Goal: Book appointment/travel/reservation

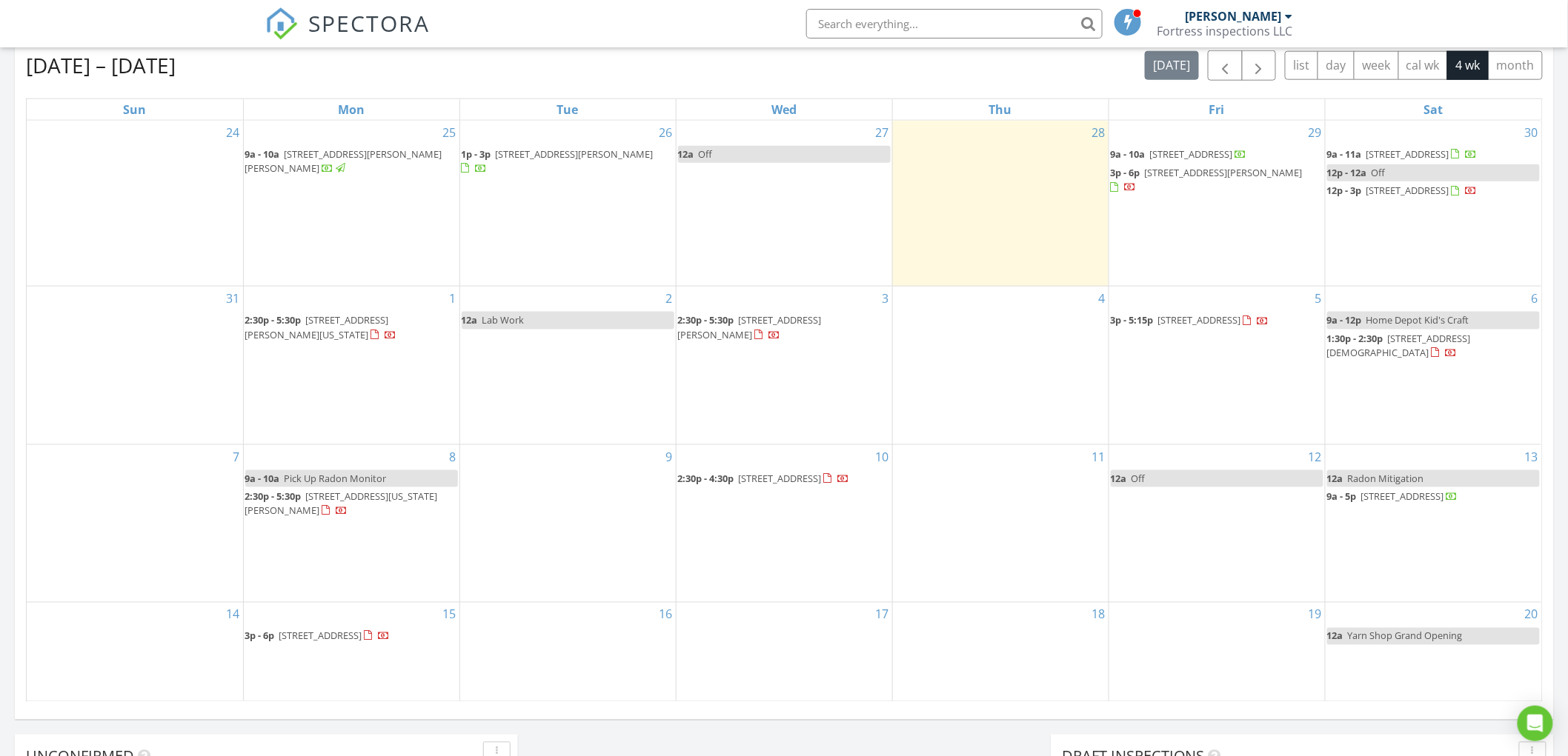
scroll to position [1374, 1595]
click at [300, 630] on span "3p - 6p [STREET_ADDRESS]" at bounding box center [318, 637] width 146 height 14
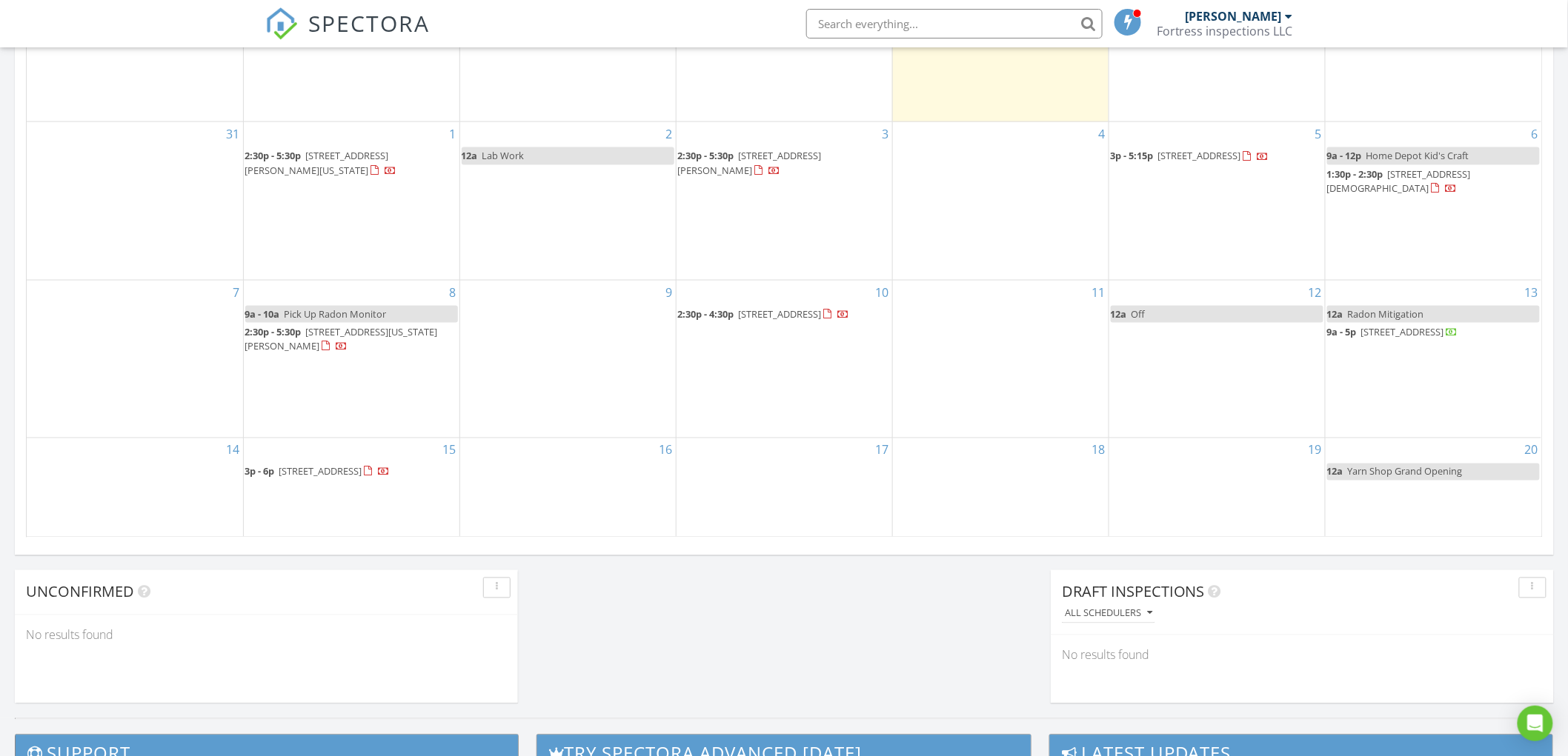
scroll to position [823, 0]
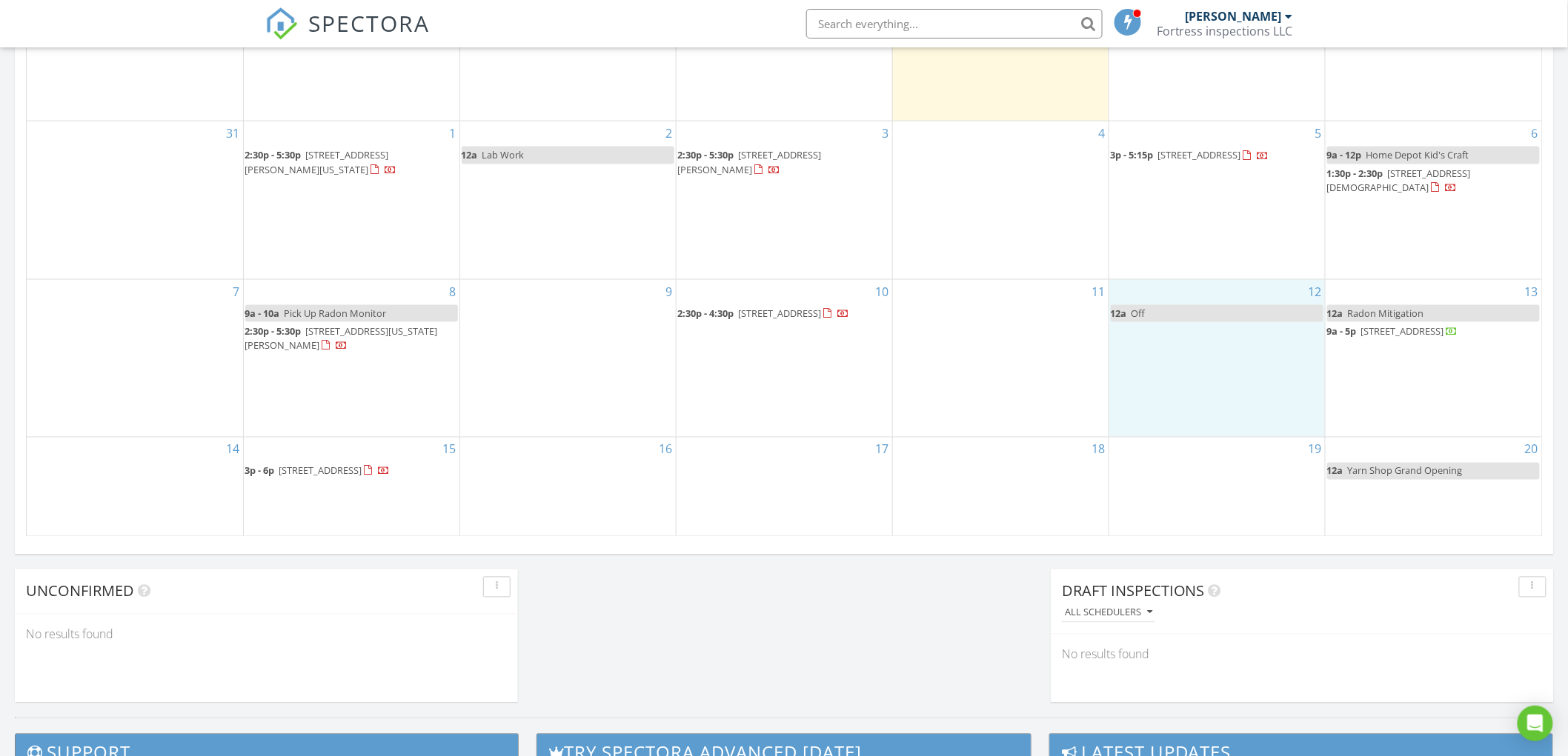
click at [1187, 360] on div "12 12a Off" at bounding box center [1217, 358] width 216 height 157
click at [1206, 295] on link "Inspection" at bounding box center [1216, 298] width 76 height 23
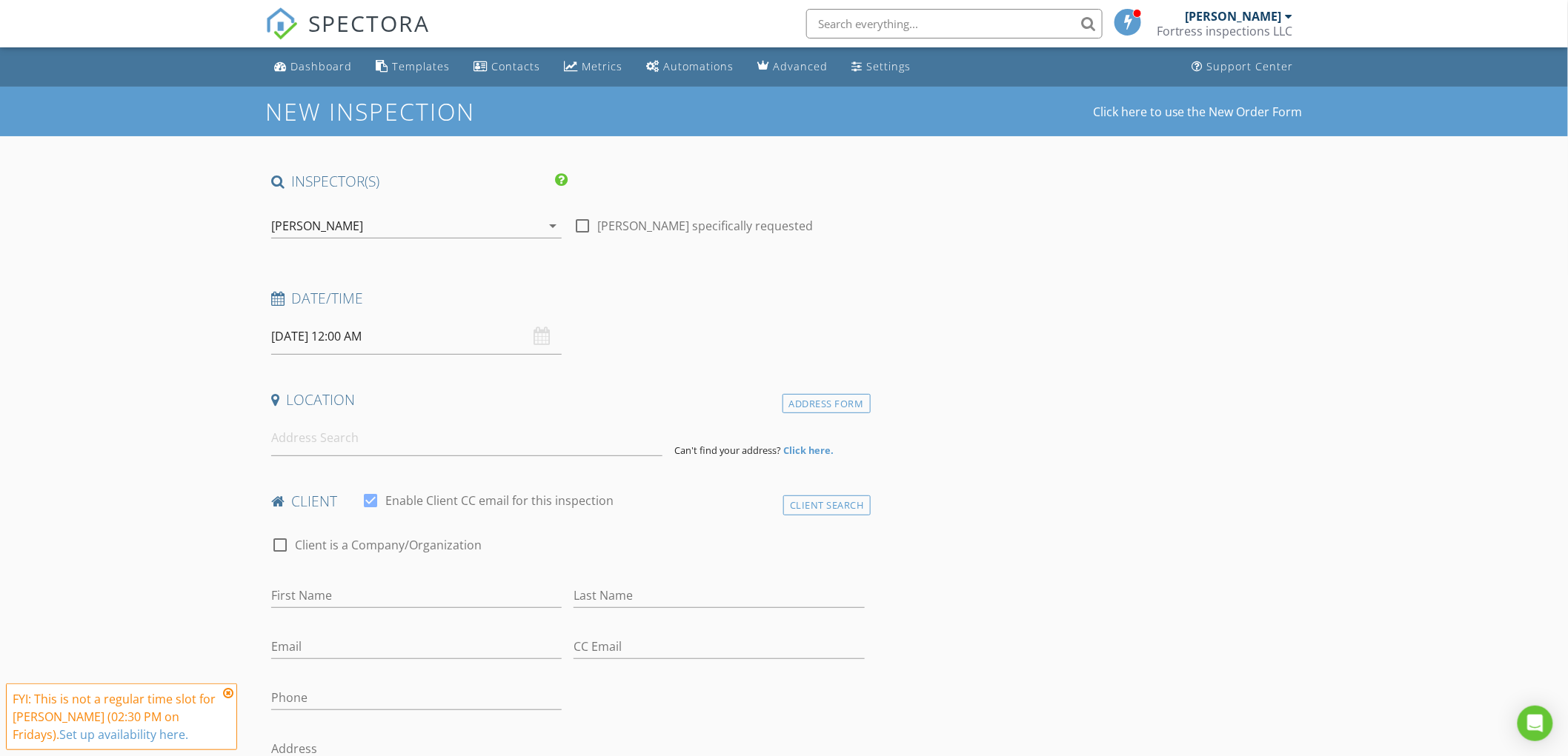
click at [416, 341] on input "09/12/2025 12:00 AM" at bounding box center [416, 336] width 290 height 36
type input "11"
type input "09/12/2025 11:00 PM"
click at [361, 598] on span at bounding box center [357, 597] width 10 height 14
type input "10"
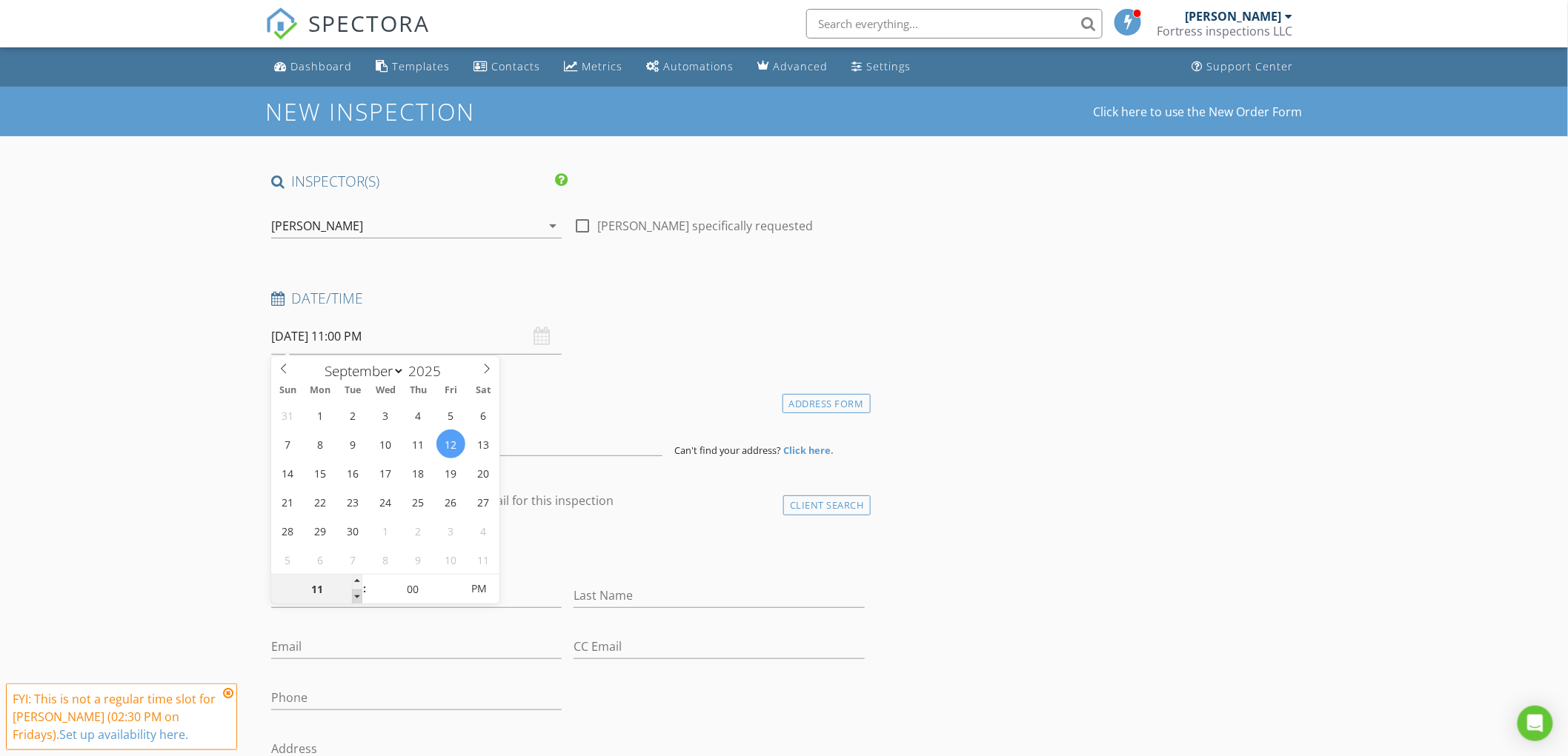
type input "09/12/2025 10:00 PM"
click at [361, 598] on span at bounding box center [357, 597] width 10 height 14
type input "11"
type input "09/12/2025 11:00 PM"
click at [354, 578] on span at bounding box center [357, 582] width 10 height 14
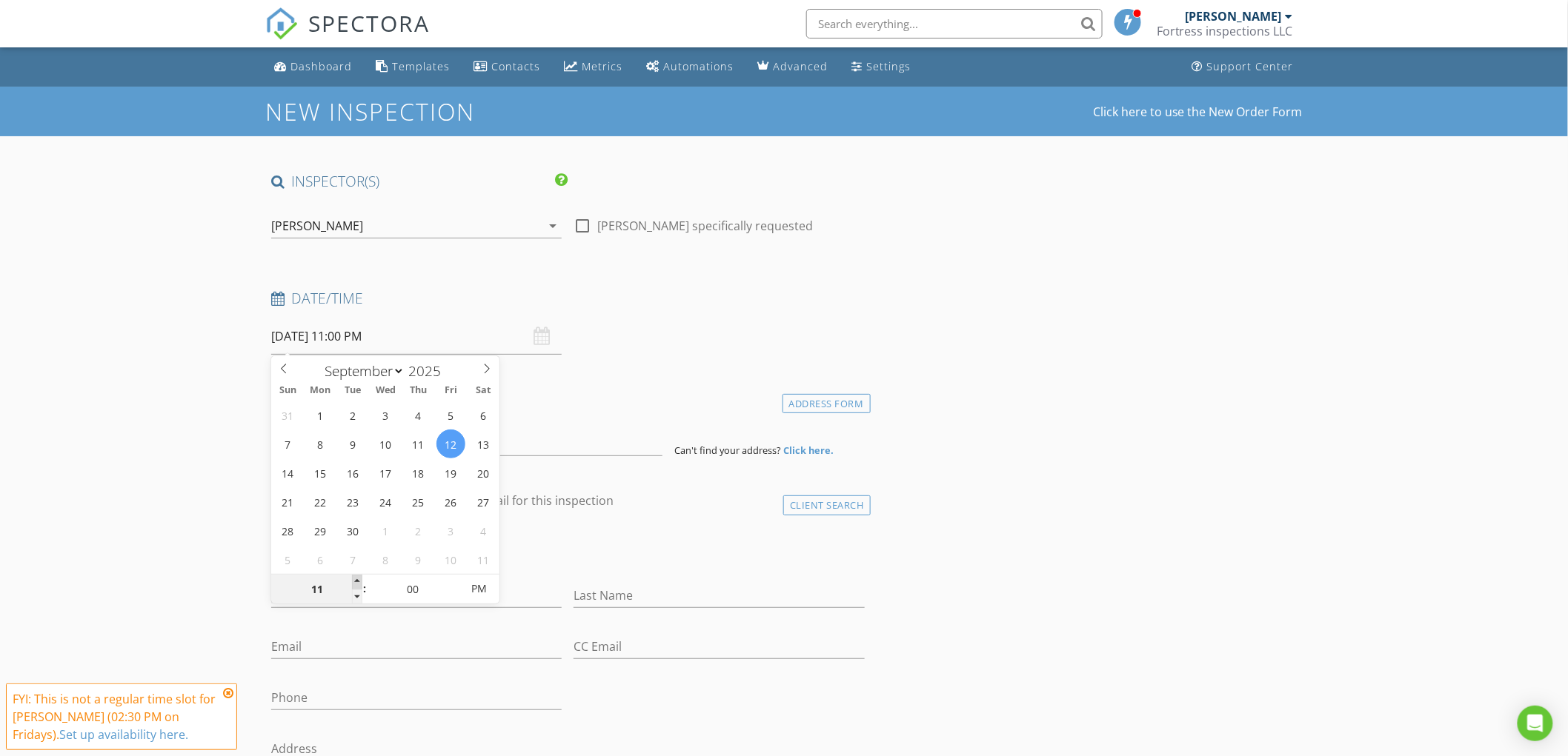
type input "12"
type input "09/12/2025 12:00 AM"
click at [354, 578] on span at bounding box center [357, 582] width 10 height 14
type input "01"
type input "09/12/2025 1:00 AM"
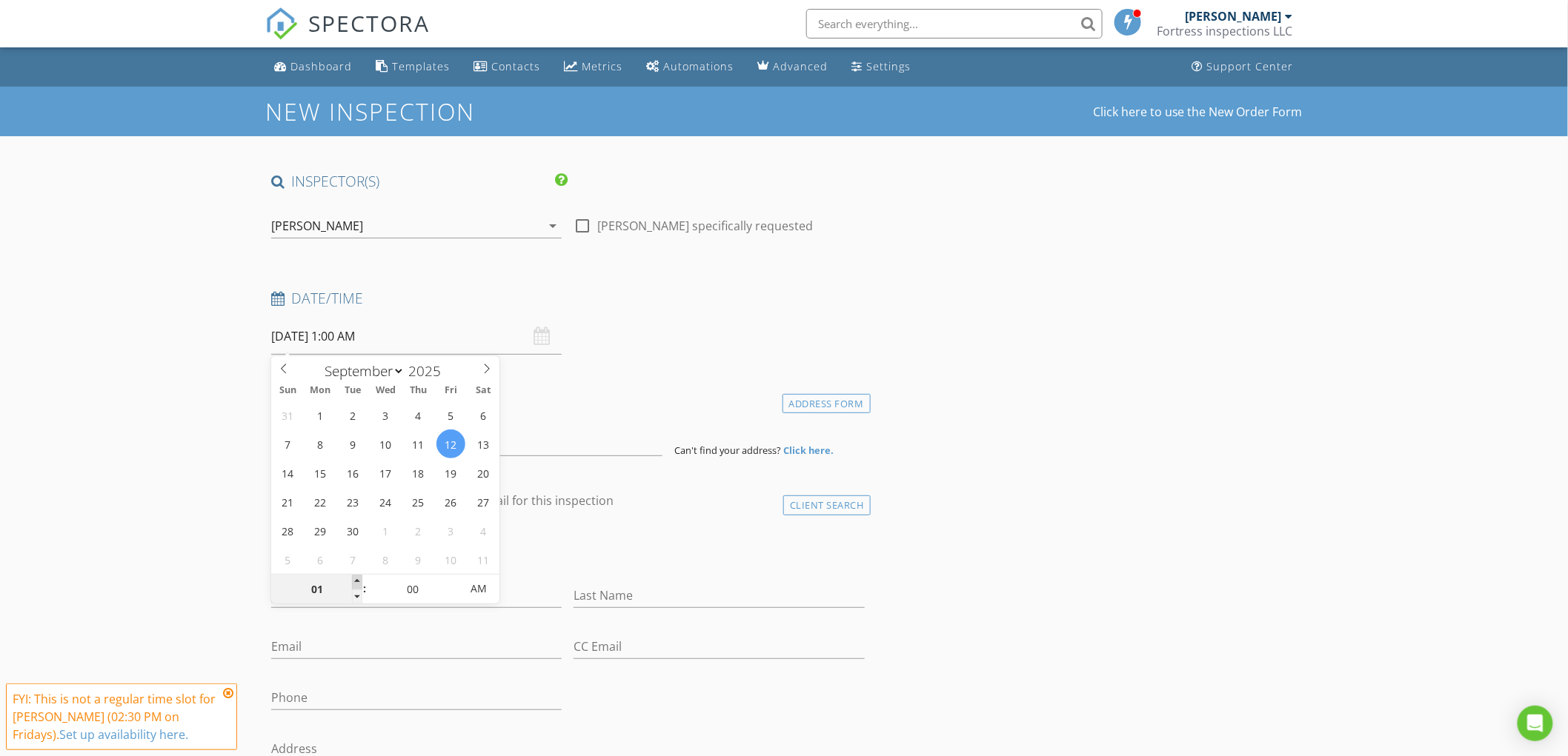
click at [354, 578] on span at bounding box center [357, 582] width 10 height 14
type input "02"
type input "09/12/2025 2:00 AM"
click at [354, 578] on span at bounding box center [357, 582] width 10 height 14
type input "03"
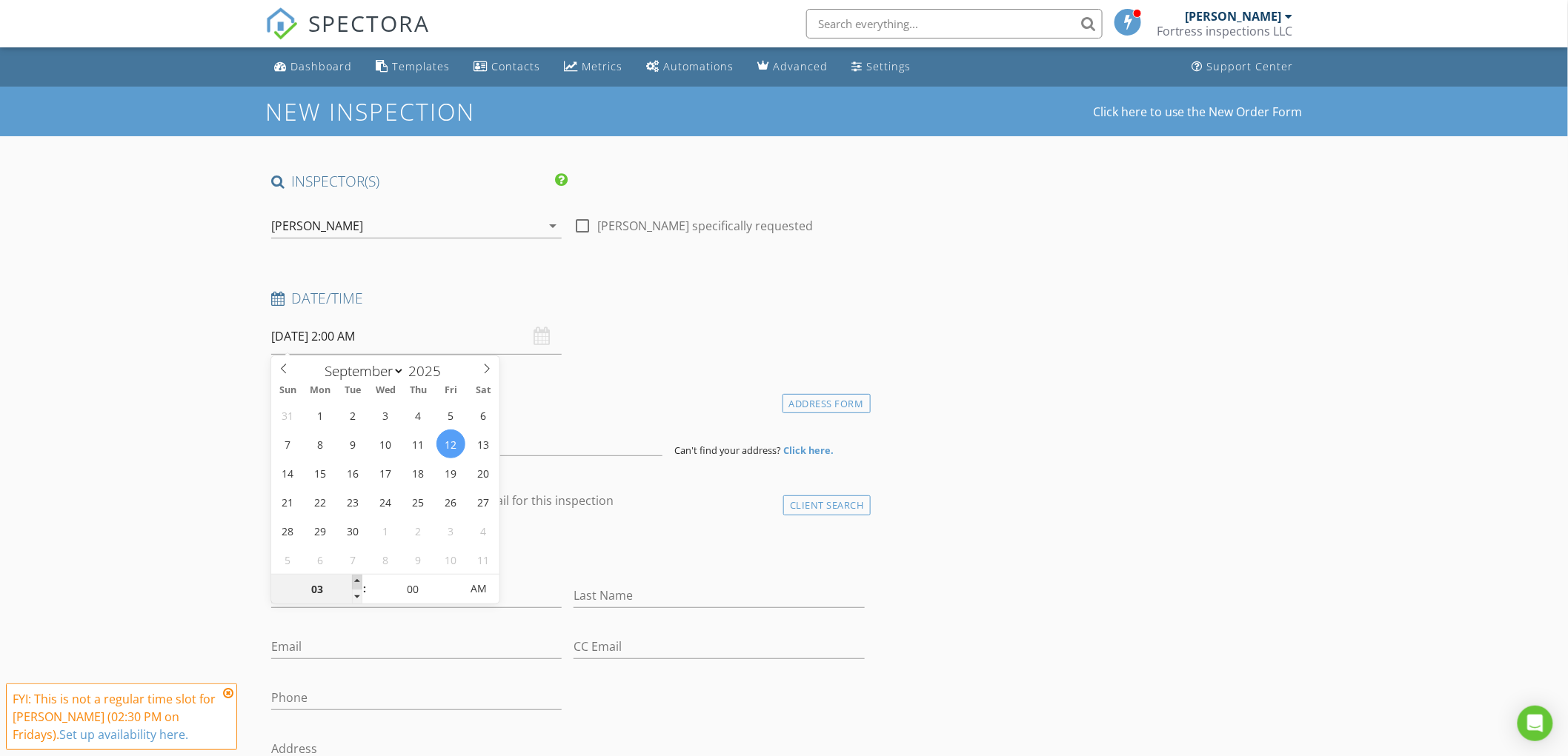
type input "09/12/2025 3:00 AM"
click at [354, 578] on span at bounding box center [357, 582] width 10 height 14
type input "02"
type input "09/12/2025 2:00 AM"
click at [354, 598] on span at bounding box center [357, 597] width 10 height 14
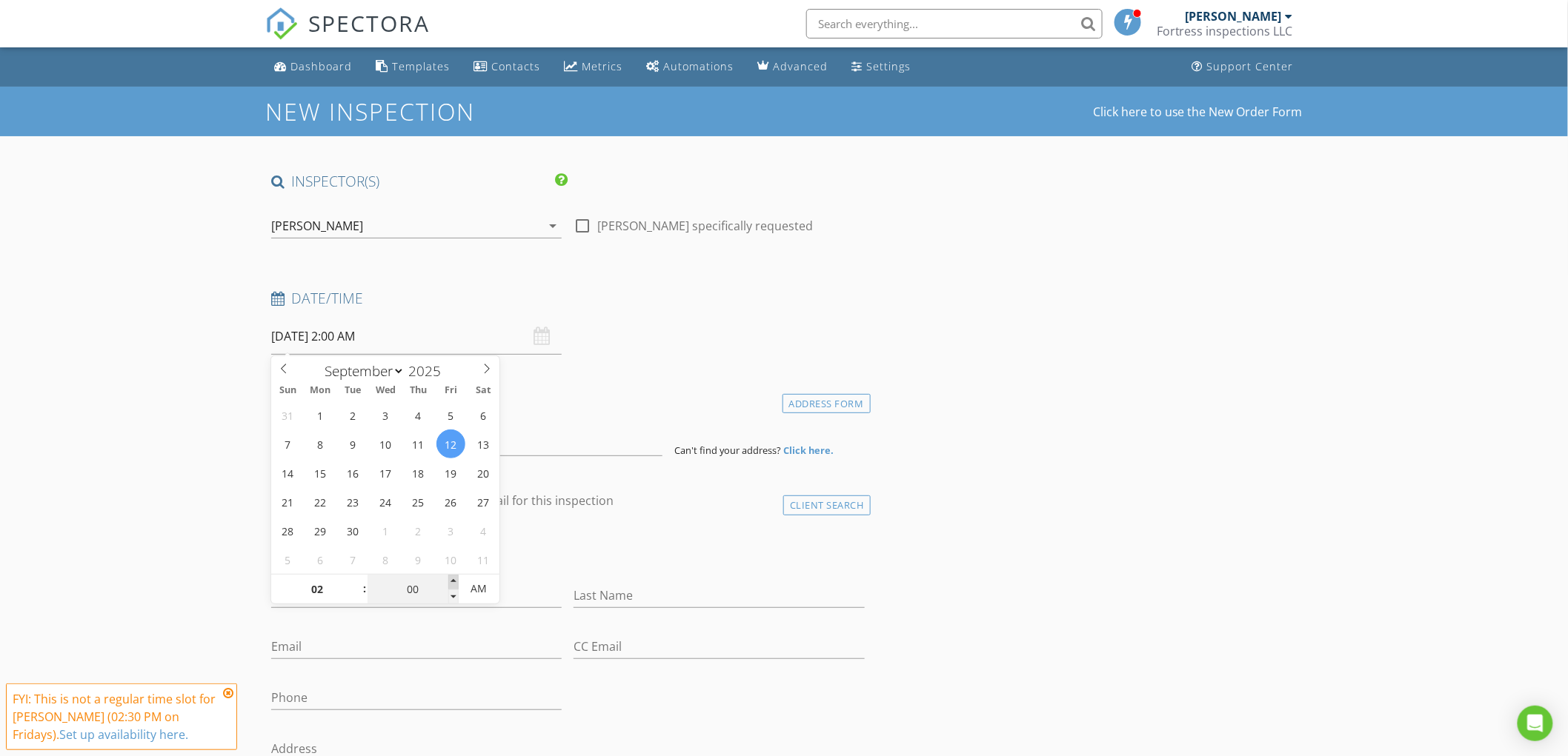
type input "05"
type input "09/12/2025 2:05 AM"
click at [449, 581] on span at bounding box center [453, 582] width 10 height 14
type input "10"
type input "09/12/2025 2:10 AM"
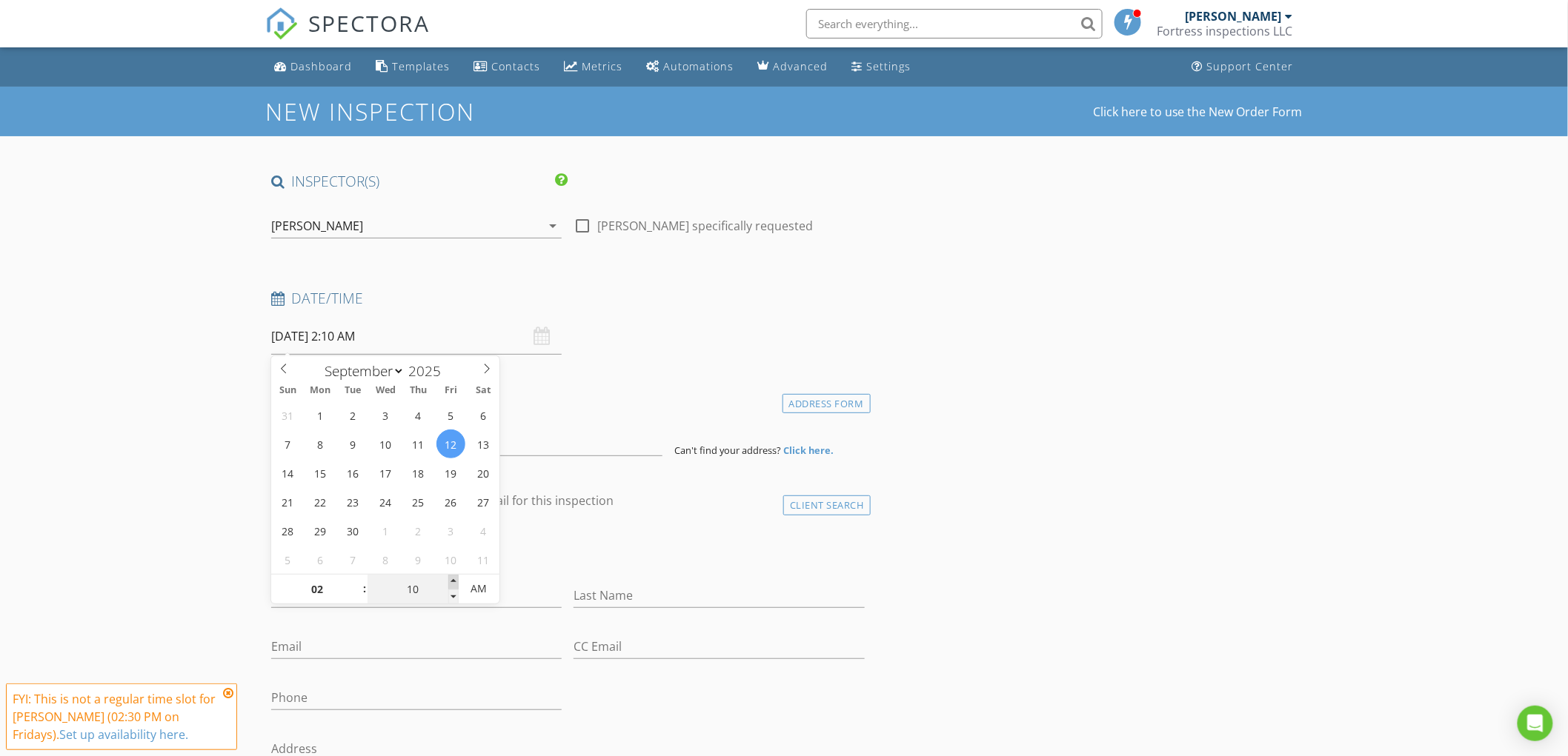
click at [449, 581] on span at bounding box center [453, 582] width 10 height 14
type input "15"
type input "09/12/2025 2:15 AM"
click at [449, 581] on span at bounding box center [453, 582] width 10 height 14
type input "20"
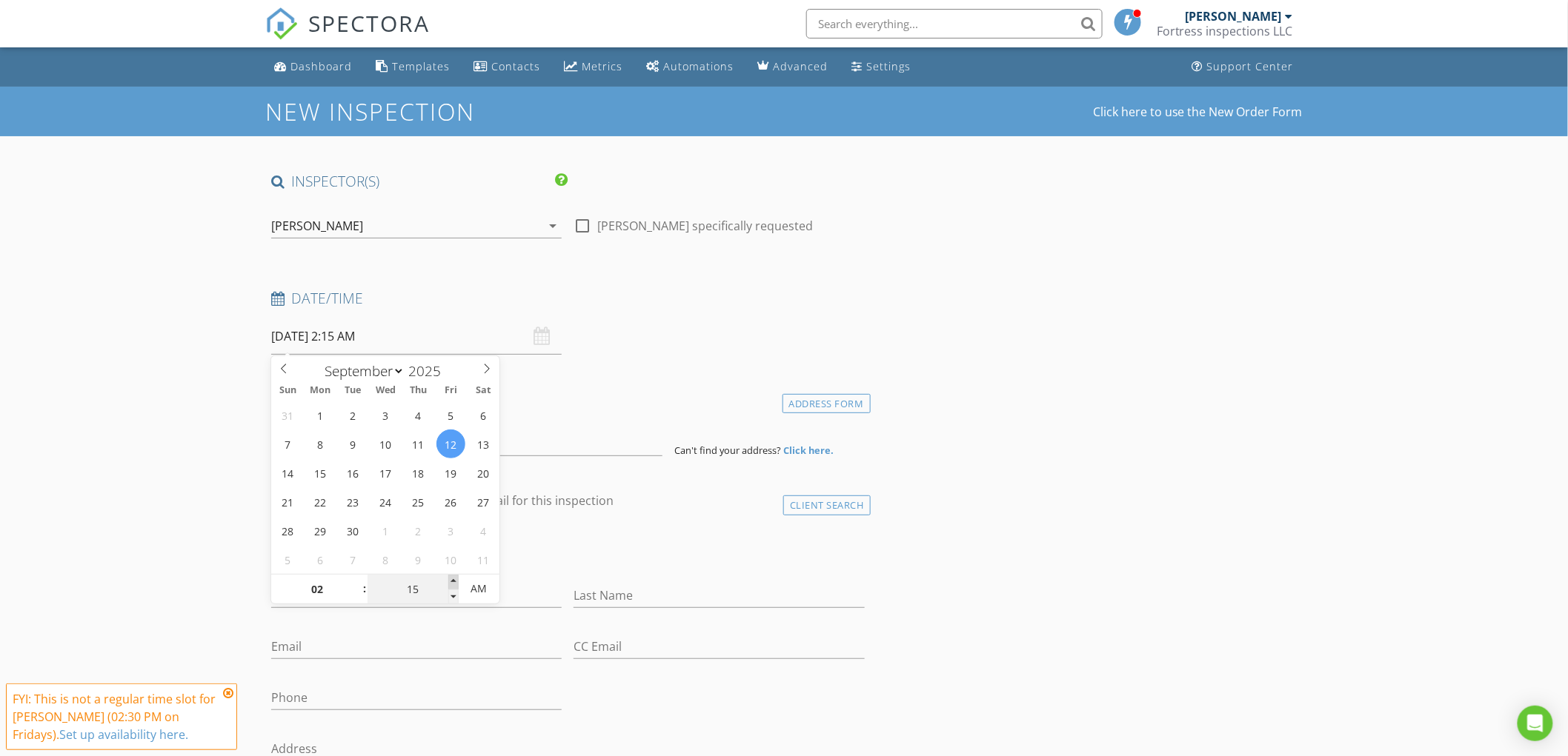
type input "09/12/2025 2:20 AM"
click at [449, 581] on span at bounding box center [453, 582] width 10 height 14
type input "25"
type input "09/12/2025 2:25 AM"
click at [449, 581] on span at bounding box center [453, 582] width 10 height 14
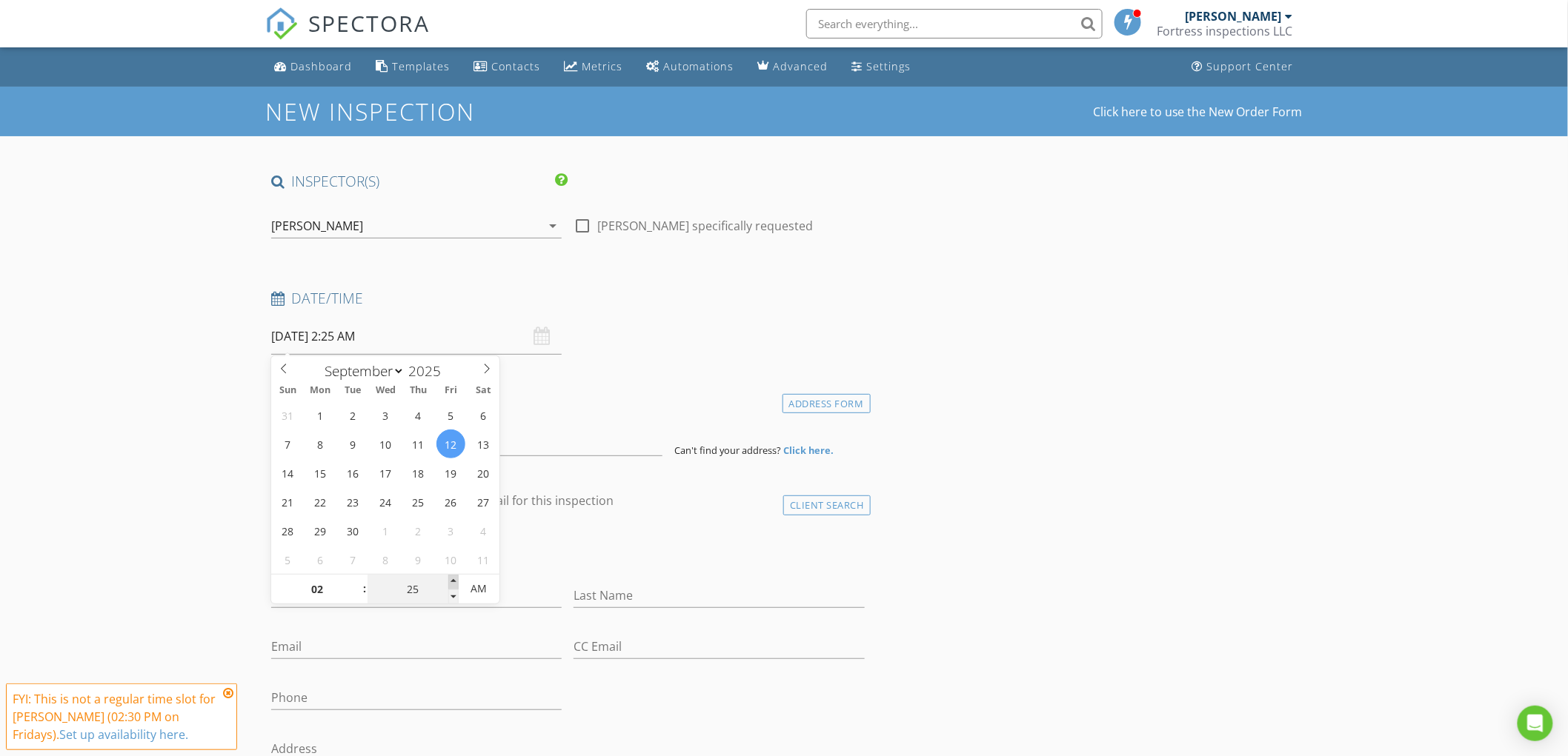
type input "30"
click at [449, 581] on span at bounding box center [453, 582] width 10 height 14
type input "09/12/2025 2:30 PM"
click at [479, 588] on span "AM" at bounding box center [479, 589] width 41 height 30
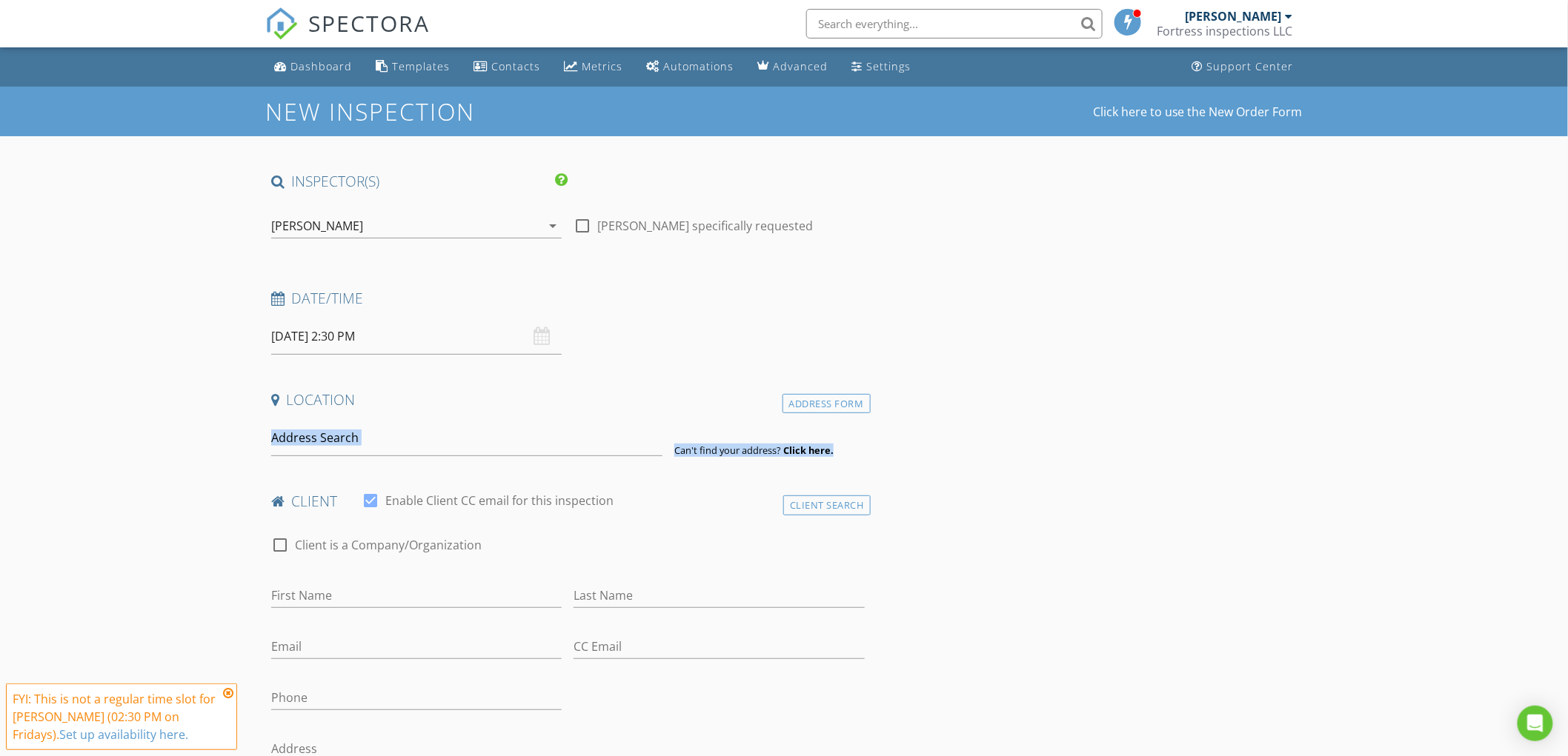
click at [406, 447] on input at bounding box center [467, 438] width 391 height 36
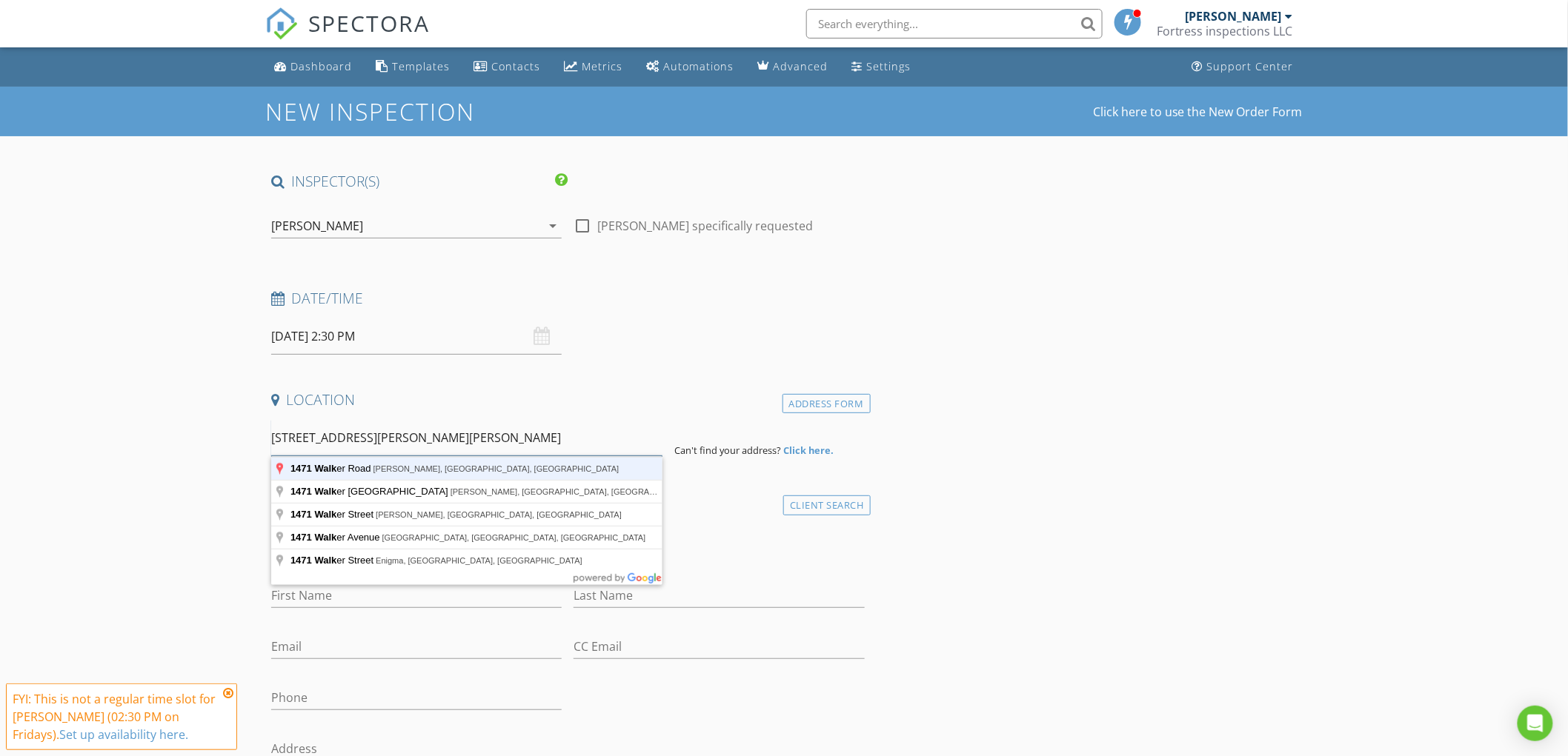
type input "1471 Walker Road, Walker, WV, USA"
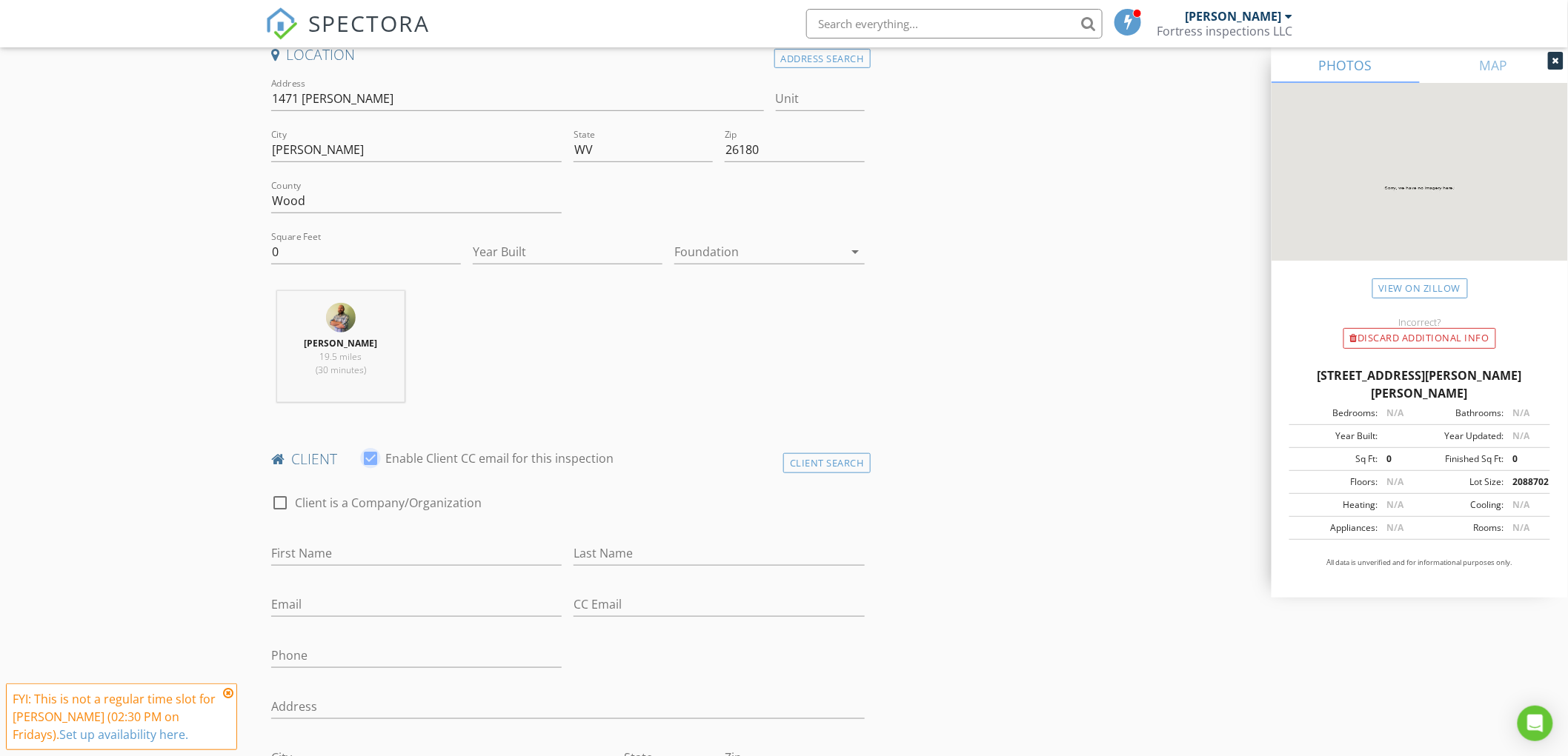
scroll to position [576, 0]
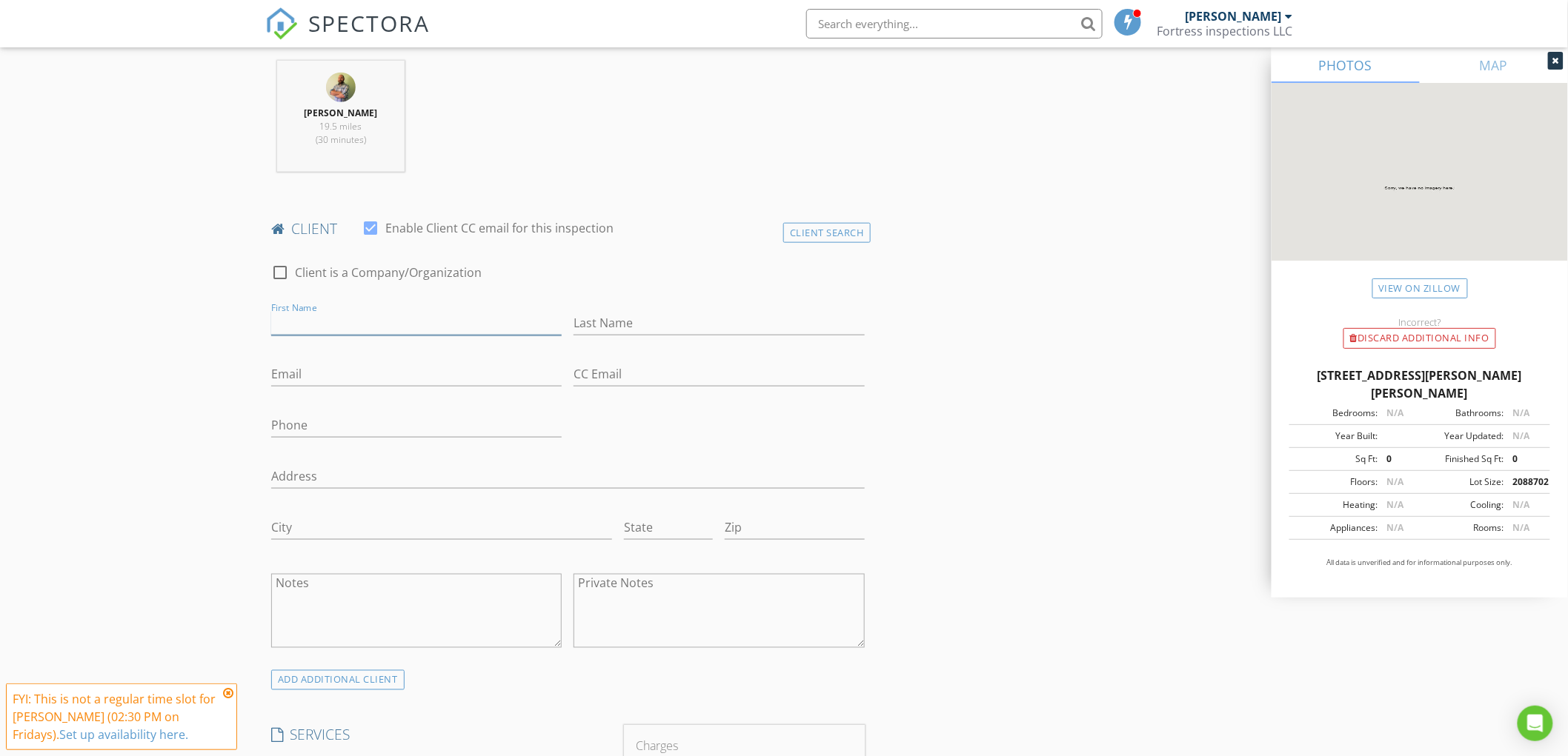
click at [374, 322] on input "First Name" at bounding box center [416, 323] width 290 height 24
type input "Dustin and Kelly"
type input "Flanagan"
click at [412, 368] on input "Email" at bounding box center [416, 374] width 290 height 24
click at [335, 425] on input "Phone" at bounding box center [416, 429] width 290 height 24
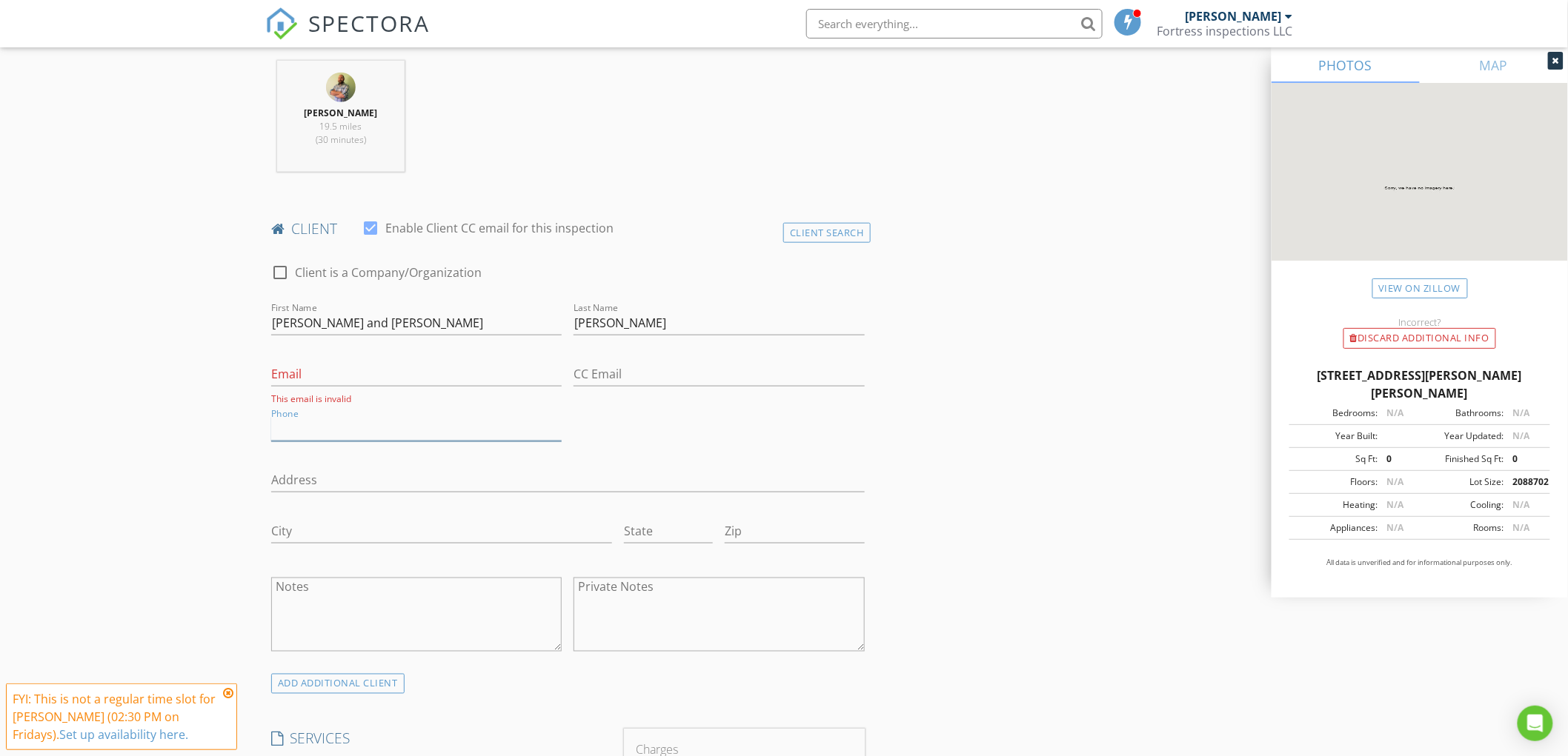
click at [307, 430] on input "Phone" at bounding box center [416, 429] width 290 height 24
type input "304-966-8461"
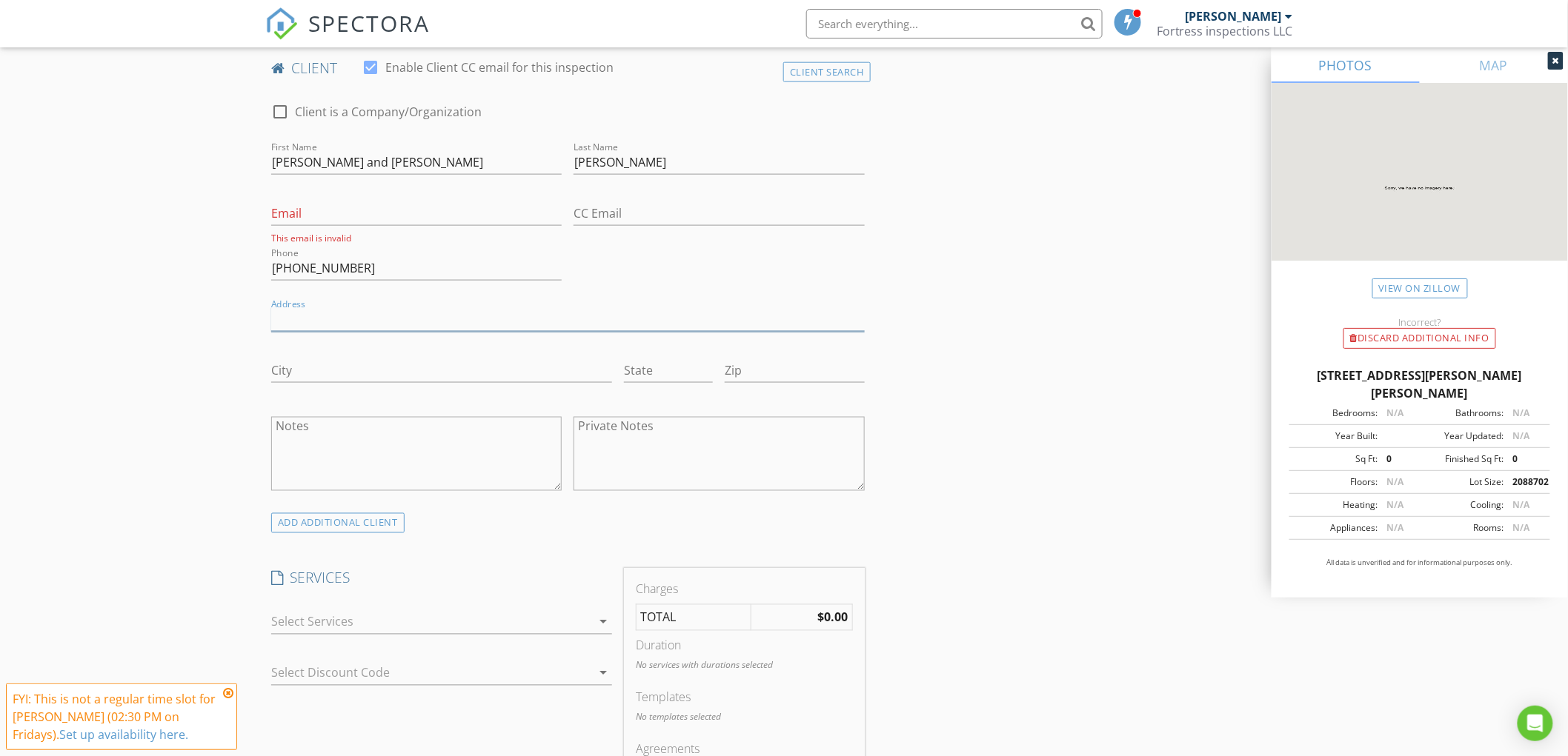
scroll to position [1070, 0]
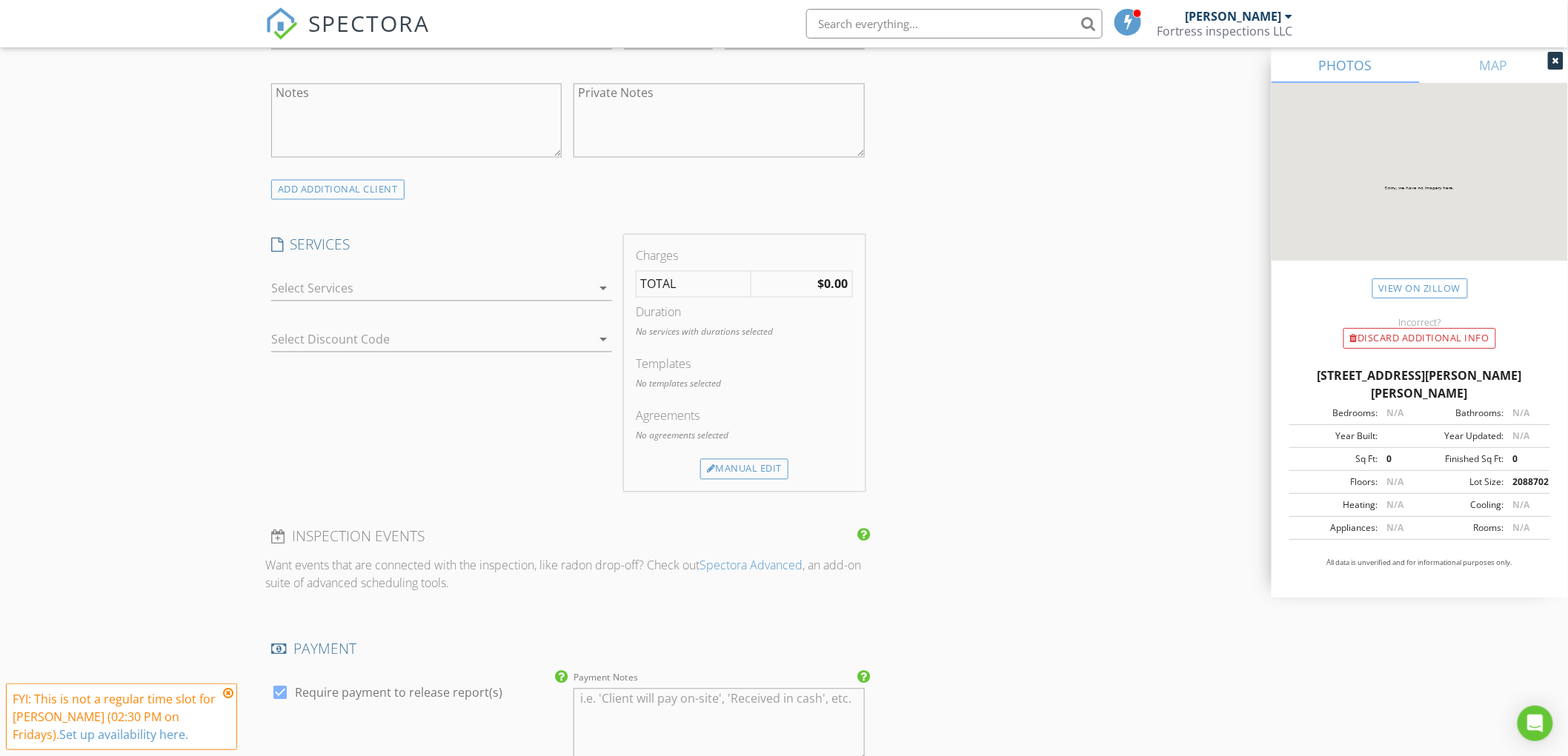
click at [478, 279] on div at bounding box center [431, 288] width 320 height 23
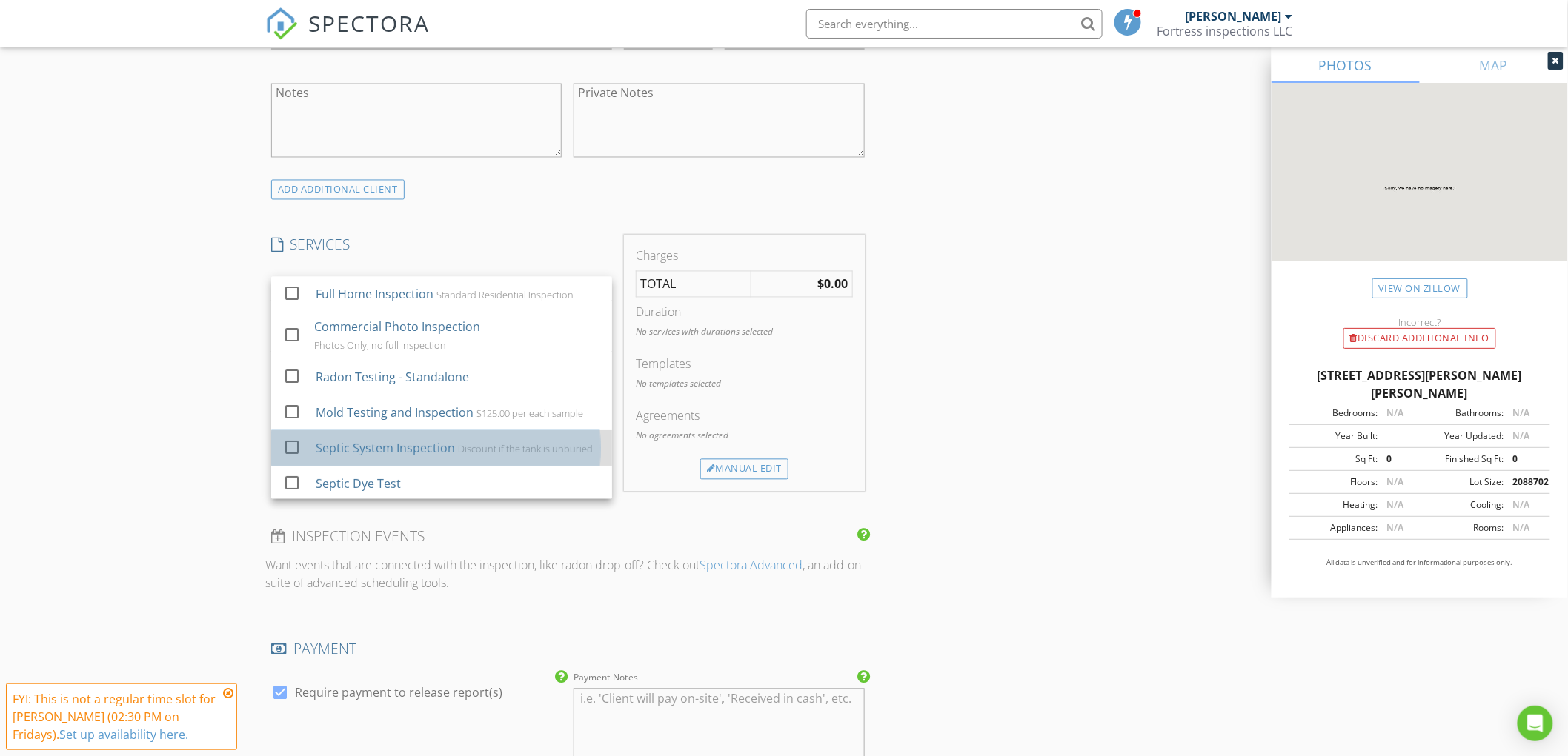
click at [387, 438] on div "Septic System Inspection Discount if the tank is unburied" at bounding box center [458, 449] width 285 height 30
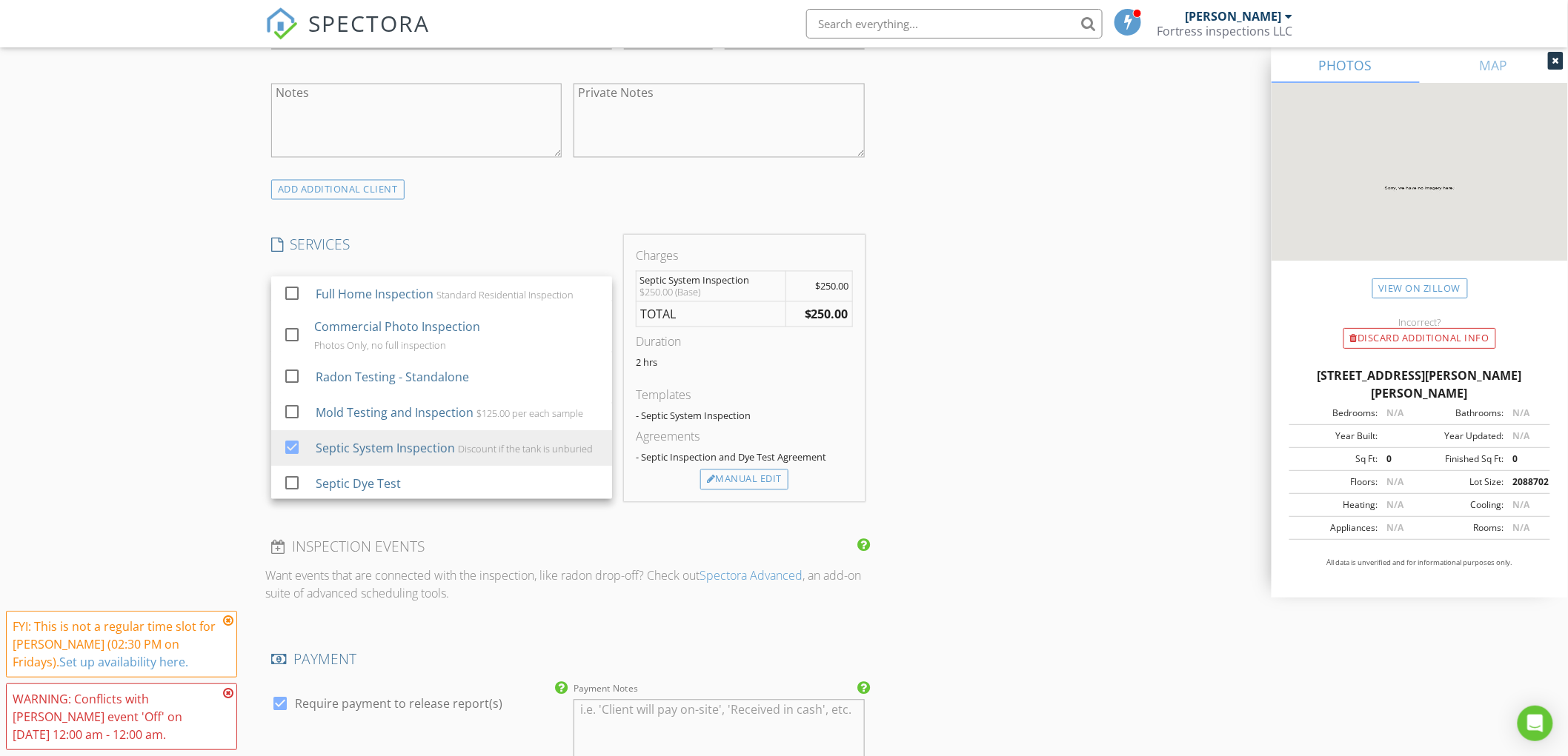
click at [154, 297] on div "New Inspection Click here to use the New Order Form INSPECTOR(S) check_box Just…" at bounding box center [784, 388] width 1568 height 2741
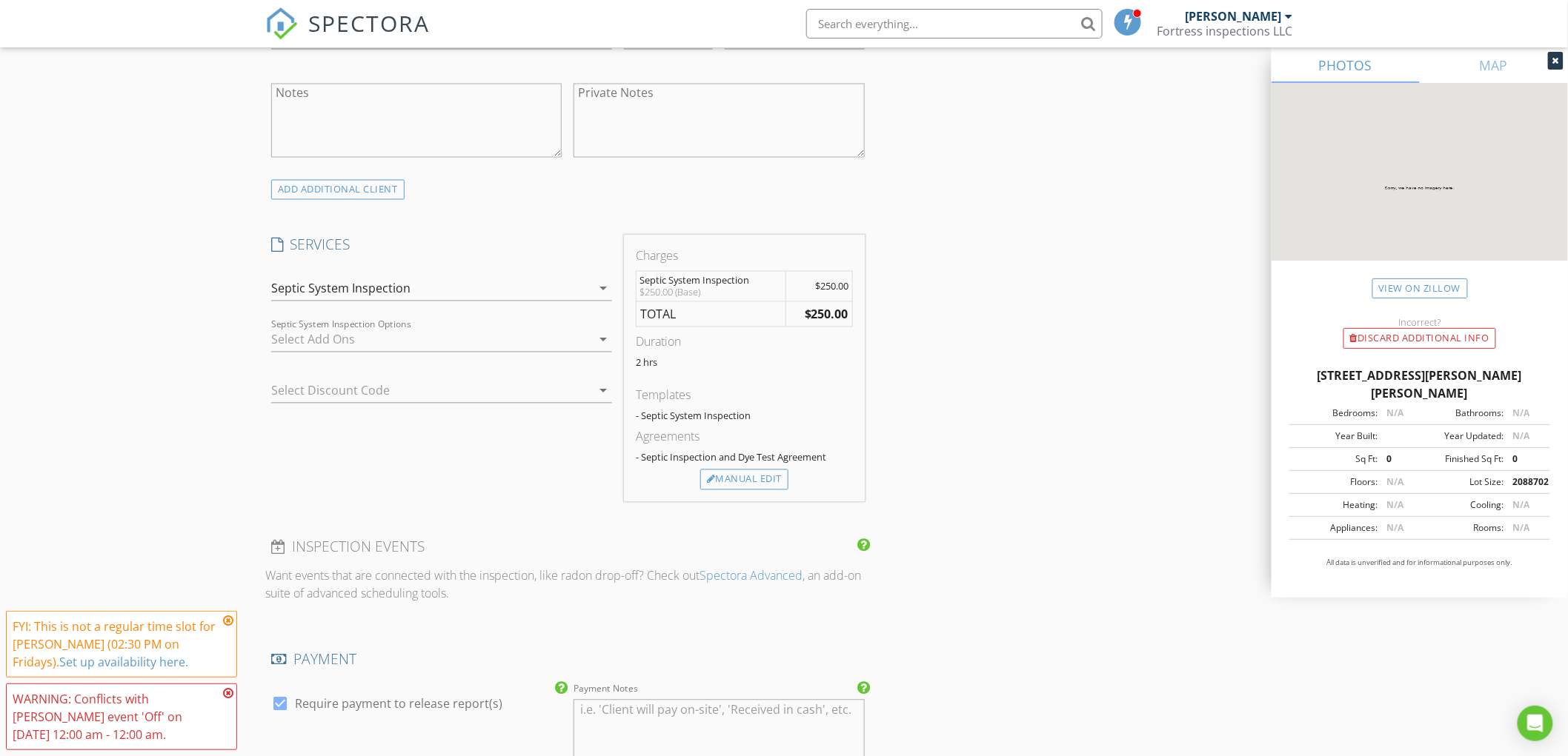
scroll to position [1728, 0]
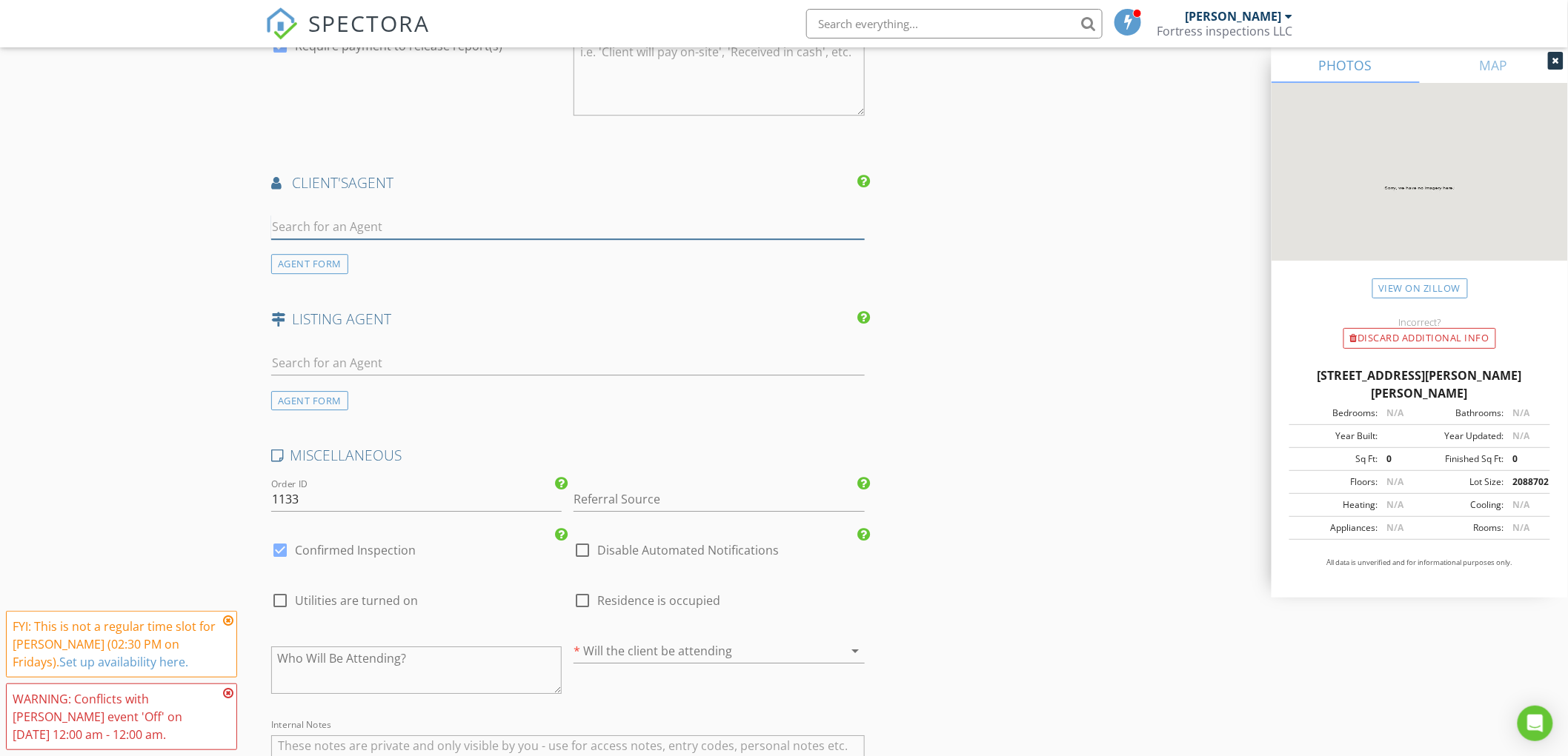
click at [282, 217] on input "text" at bounding box center [568, 227] width 594 height 24
type input "r"
type input "o"
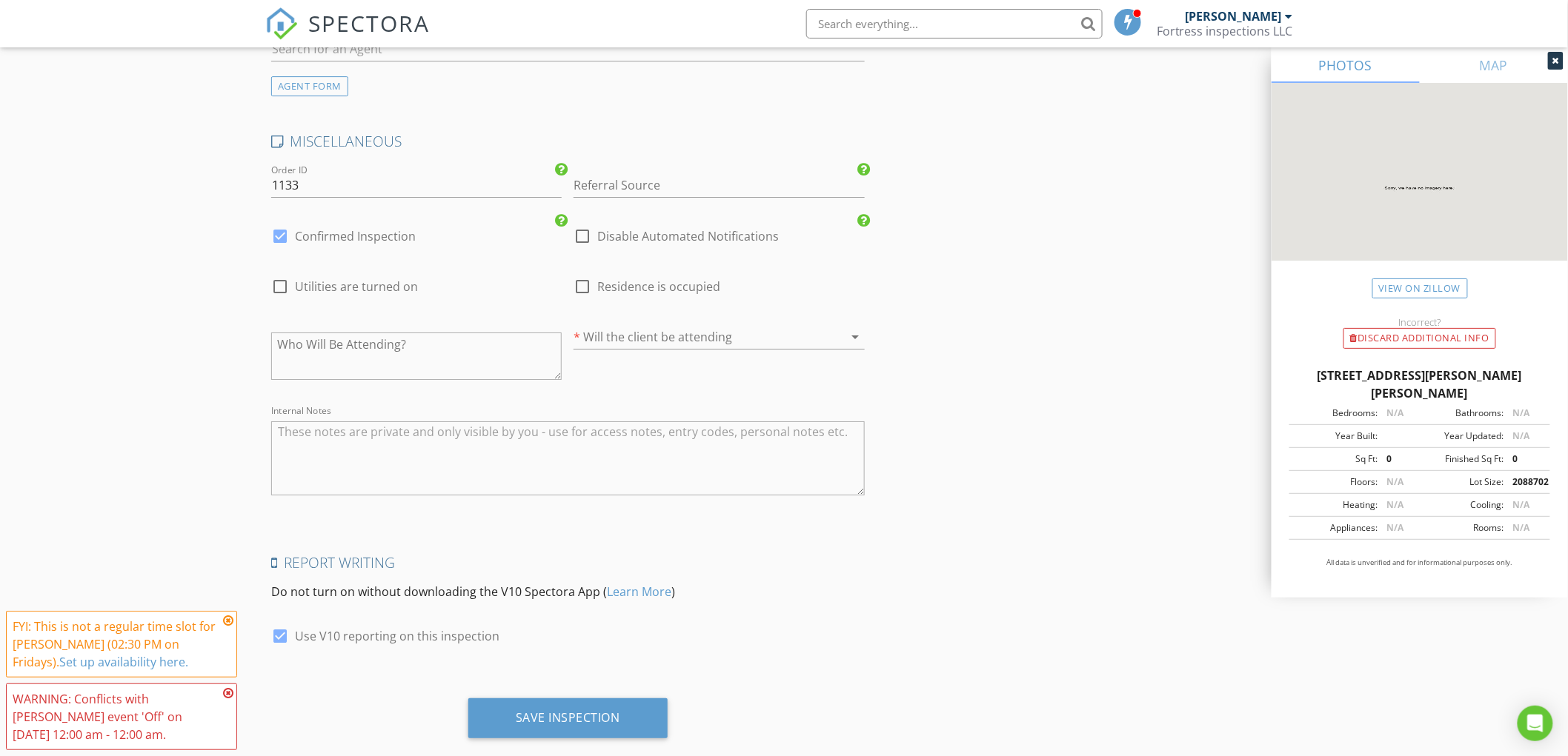
scroll to position [1990, 0]
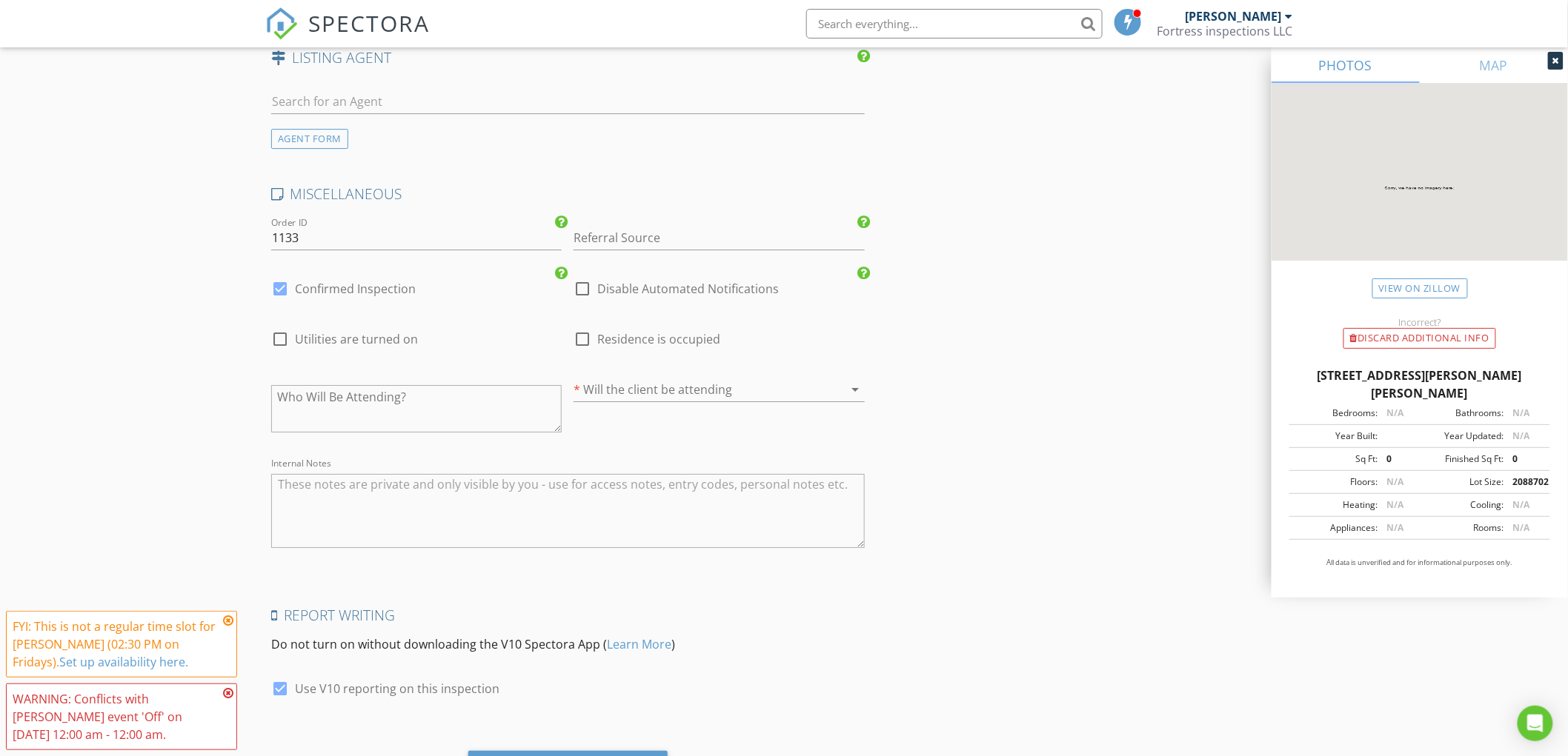
click at [386, 512] on textarea "Internal Notes" at bounding box center [568, 511] width 594 height 74
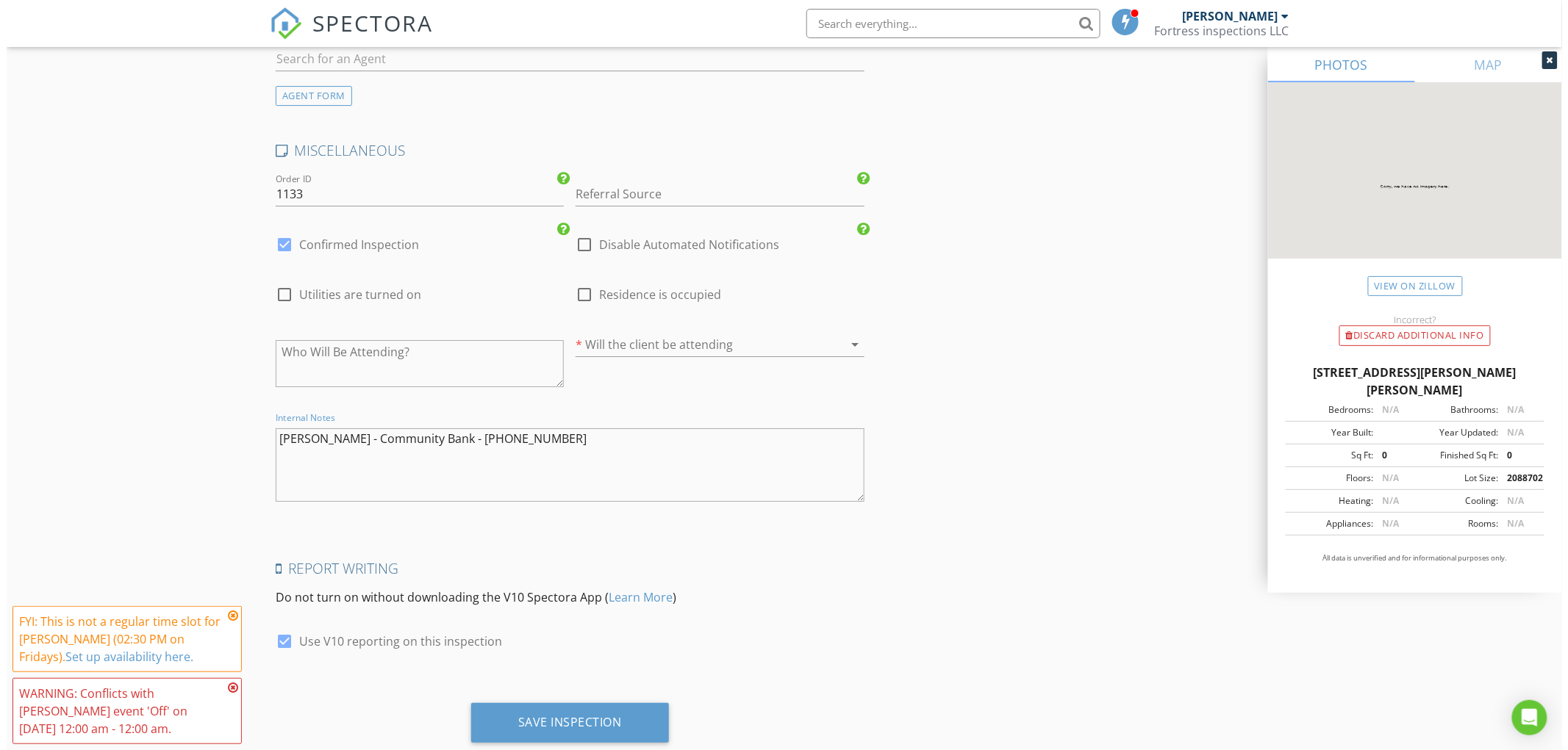
scroll to position [2055, 0]
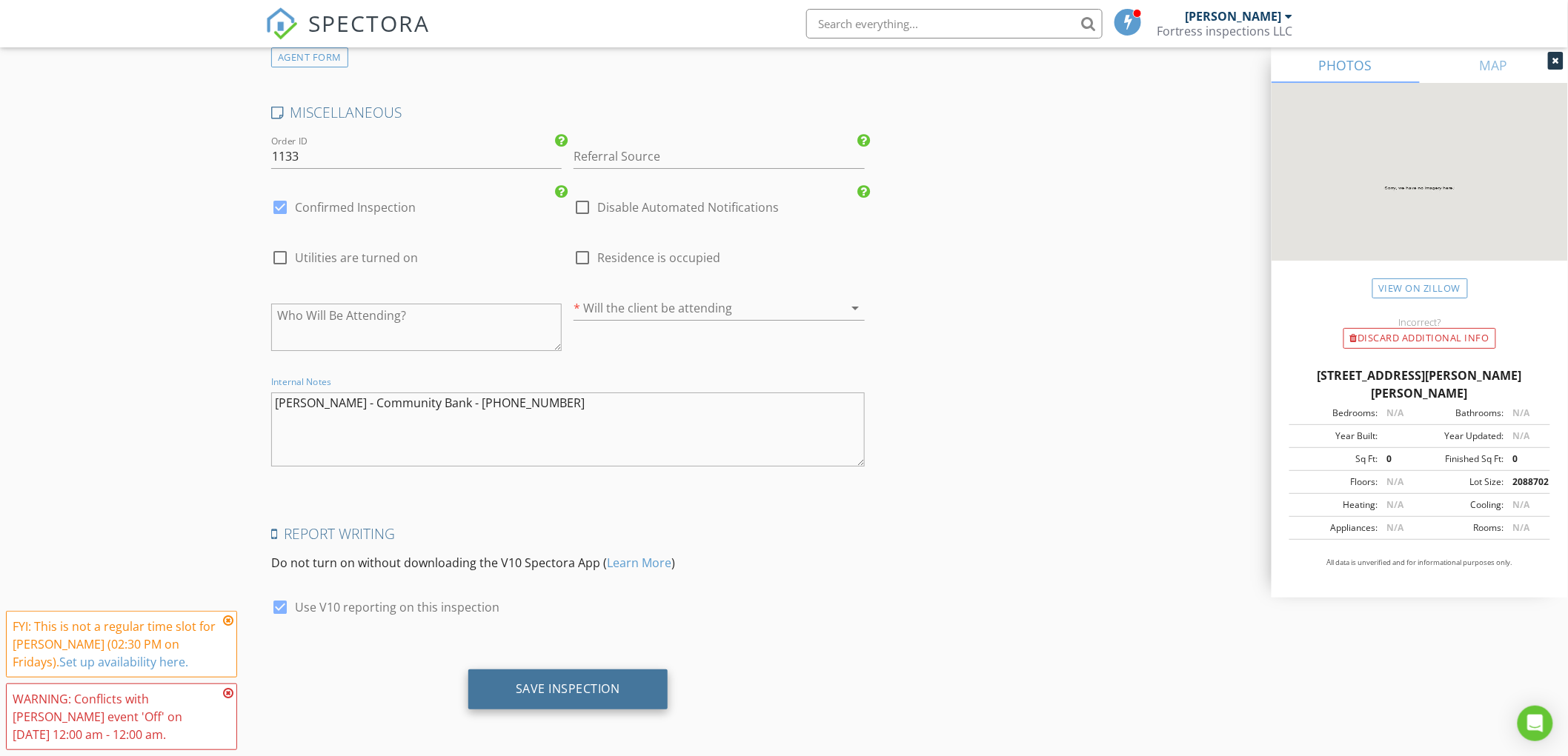
type textarea "Rhonda Owens - Community Bank - 304-420-5551"
click at [541, 691] on div "Save Inspection" at bounding box center [568, 688] width 105 height 14
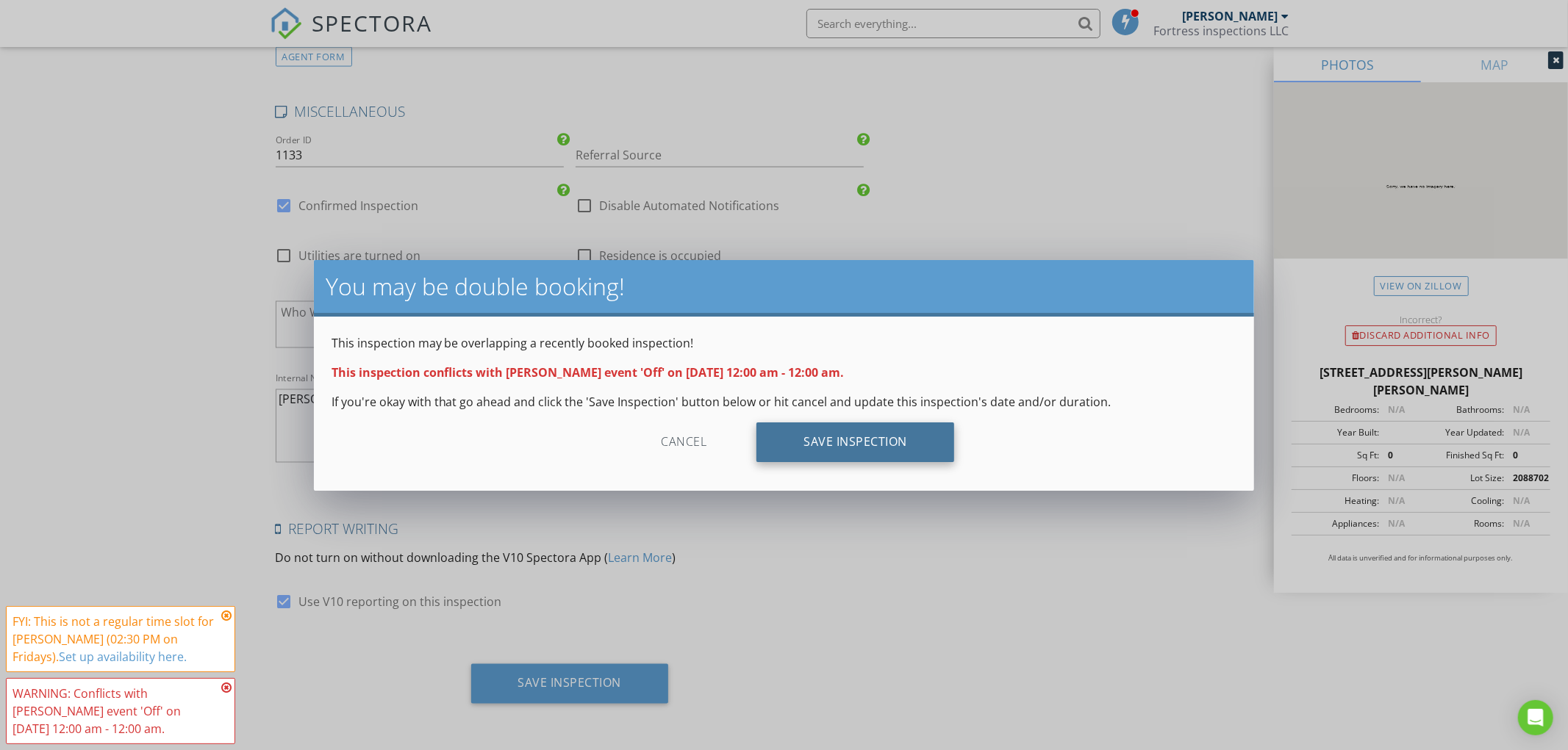
click at [840, 442] on div "Save Inspection" at bounding box center [855, 443] width 198 height 40
